Goal: Transaction & Acquisition: Purchase product/service

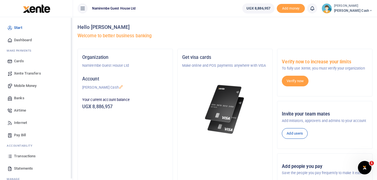
click at [26, 156] on span "Transactions" at bounding box center [25, 157] width 22 height 6
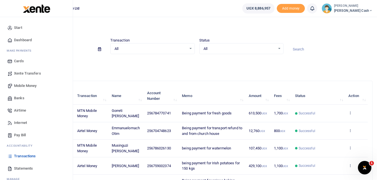
click at [26, 83] on span "Mobile Money" at bounding box center [25, 86] width 22 height 6
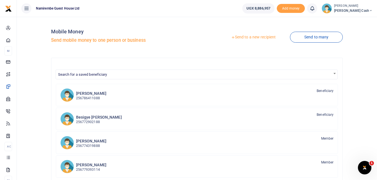
click at [250, 37] on link "Send to a new recipient" at bounding box center [253, 37] width 73 height 10
click at [251, 36] on link "Send to a new recipient" at bounding box center [253, 37] width 73 height 10
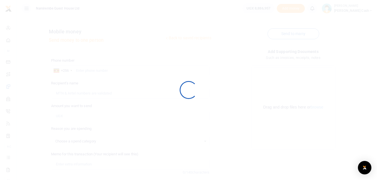
select select
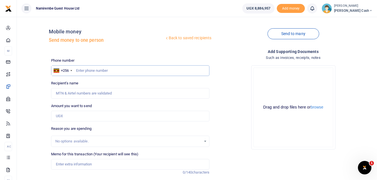
click at [82, 72] on input "text" at bounding box center [130, 70] width 159 height 11
type input "0705511370"
type input "Jean Ntakirutimana"
type input "0705511370"
click at [61, 116] on input "Amount you want to send" at bounding box center [130, 116] width 159 height 11
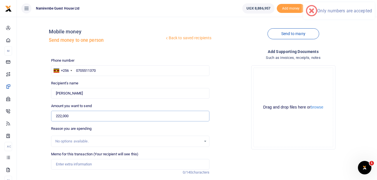
type input "222,000"
click at [62, 165] on input "Memo for this transaction (Your recipient will see this)" at bounding box center [130, 164] width 159 height 11
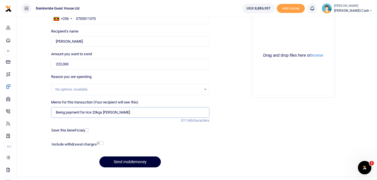
scroll to position [63, 0]
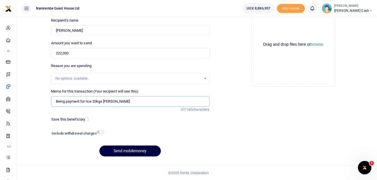
type input "Being payment for rice 20kgs Muhamadu"
click at [102, 133] on input "checkbox" at bounding box center [100, 133] width 7 height 4
checkbox input "true"
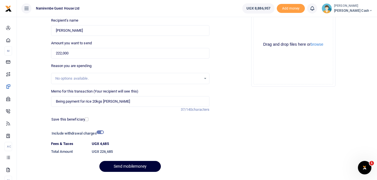
click at [132, 165] on button "Send mobilemoney" at bounding box center [131, 166] width 62 height 11
